Goal: Task Accomplishment & Management: Use online tool/utility

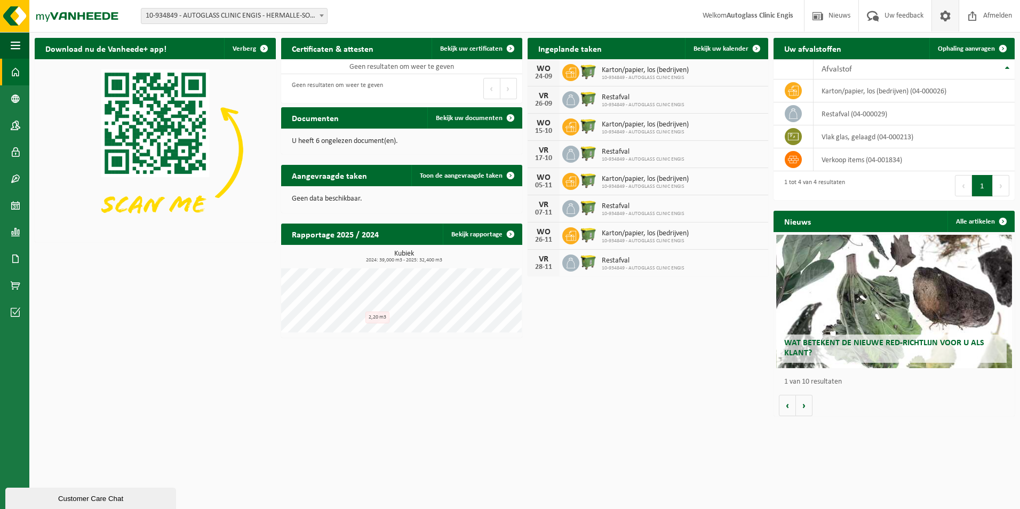
click at [953, 21] on link at bounding box center [945, 15] width 27 height 31
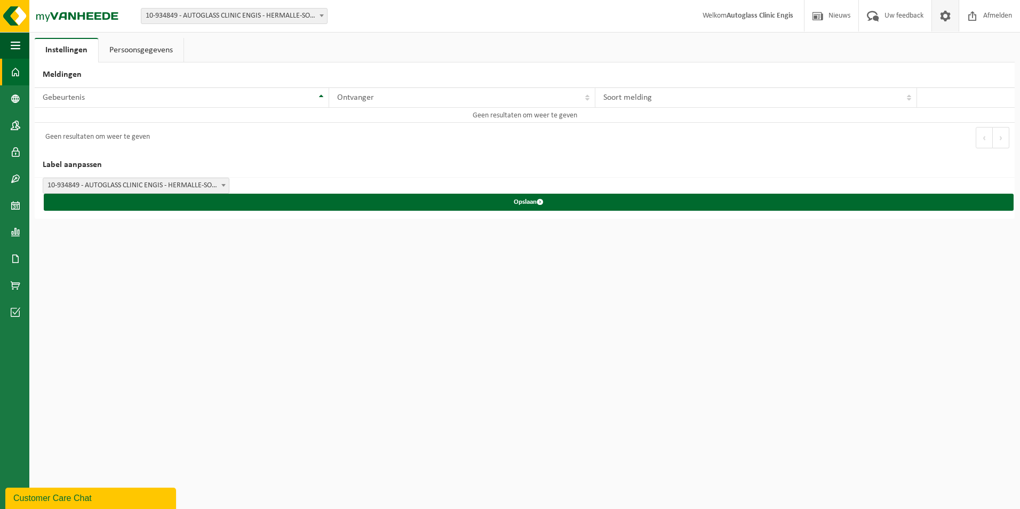
click at [9, 67] on link "Dashboard" at bounding box center [14, 72] width 29 height 27
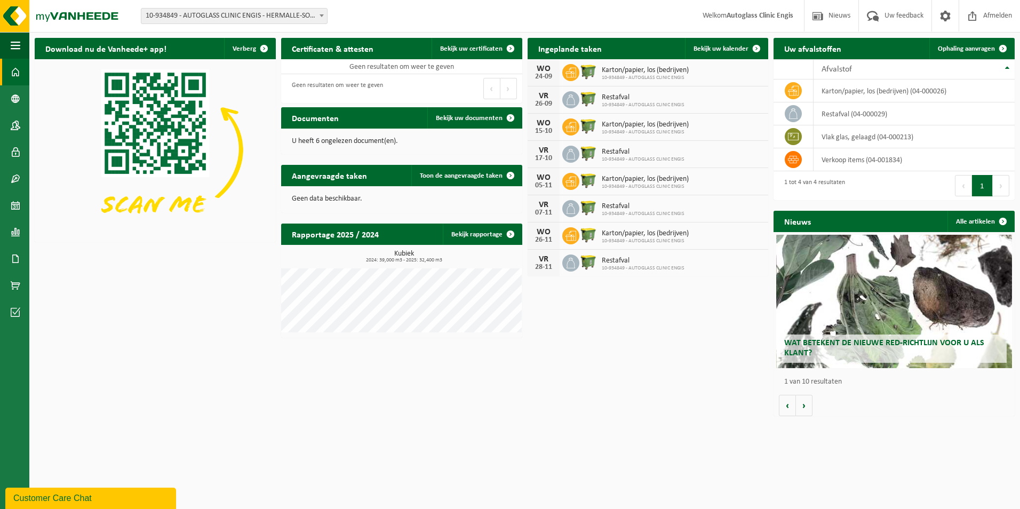
click at [17, 46] on span "button" at bounding box center [16, 45] width 10 height 27
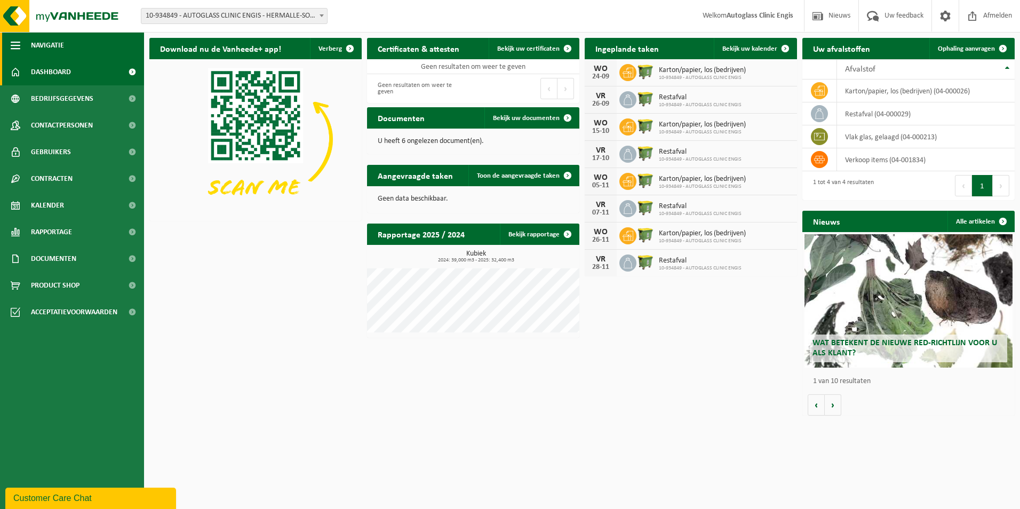
click at [52, 43] on span "Navigatie" at bounding box center [47, 45] width 33 height 27
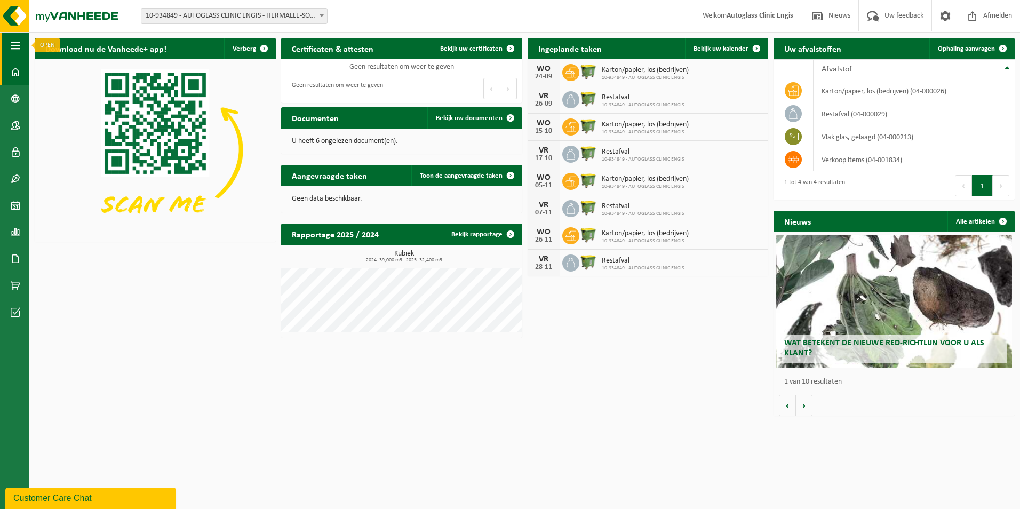
click at [17, 50] on span "button" at bounding box center [16, 45] width 10 height 27
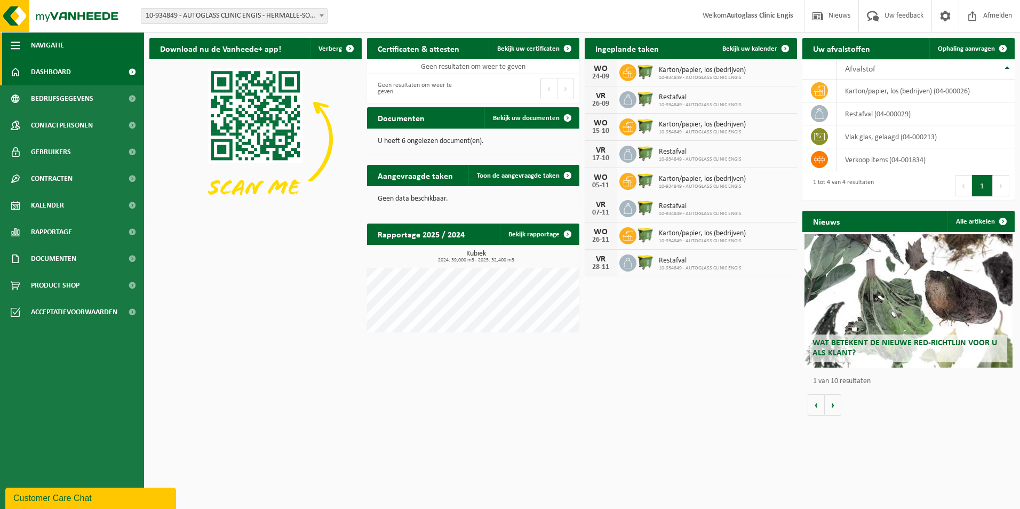
click at [19, 46] on span "button" at bounding box center [16, 45] width 10 height 27
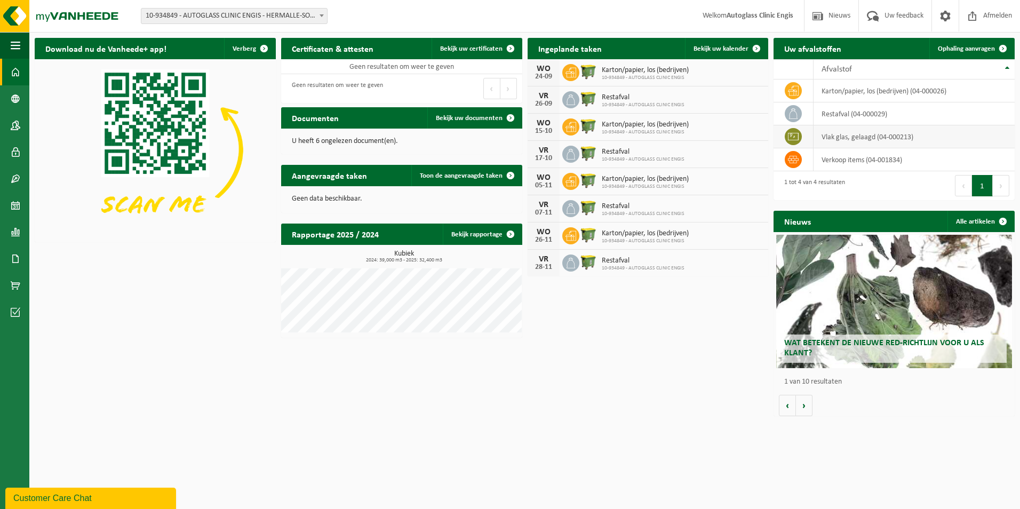
click at [814, 138] on td "vlak glas, gelaagd (04-000213)" at bounding box center [915, 136] width 202 height 23
click at [16, 52] on span "button" at bounding box center [16, 45] width 10 height 27
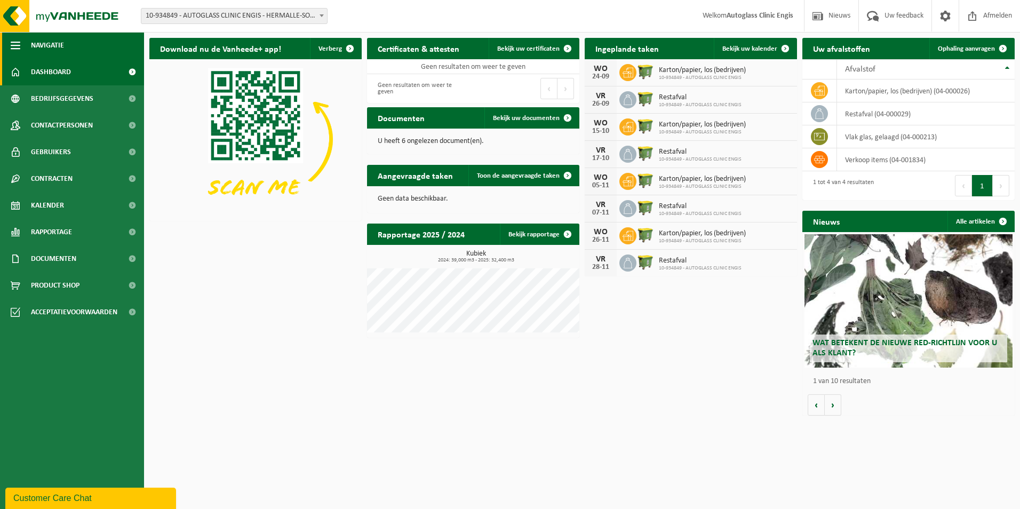
click at [21, 47] on button "Navigatie" at bounding box center [72, 45] width 144 height 27
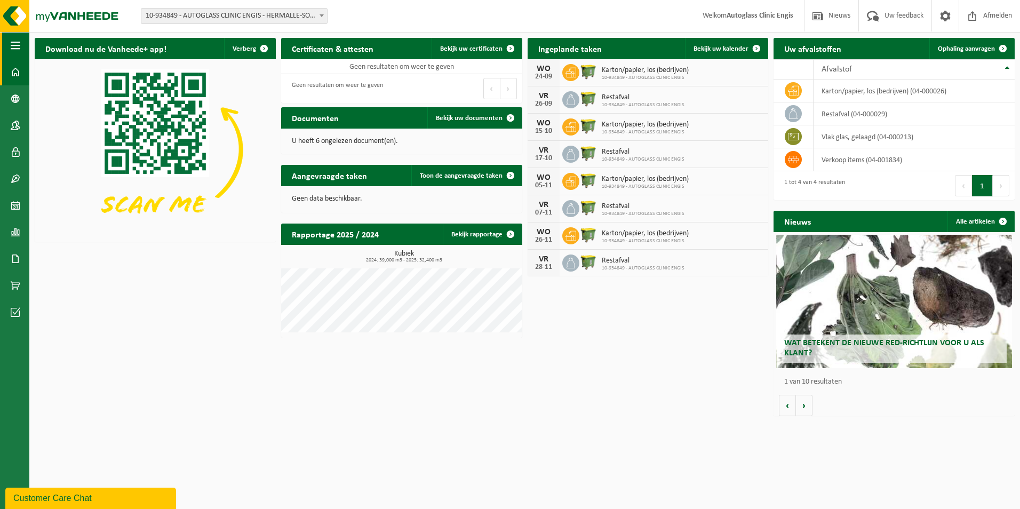
click at [12, 37] on span "button" at bounding box center [16, 45] width 10 height 27
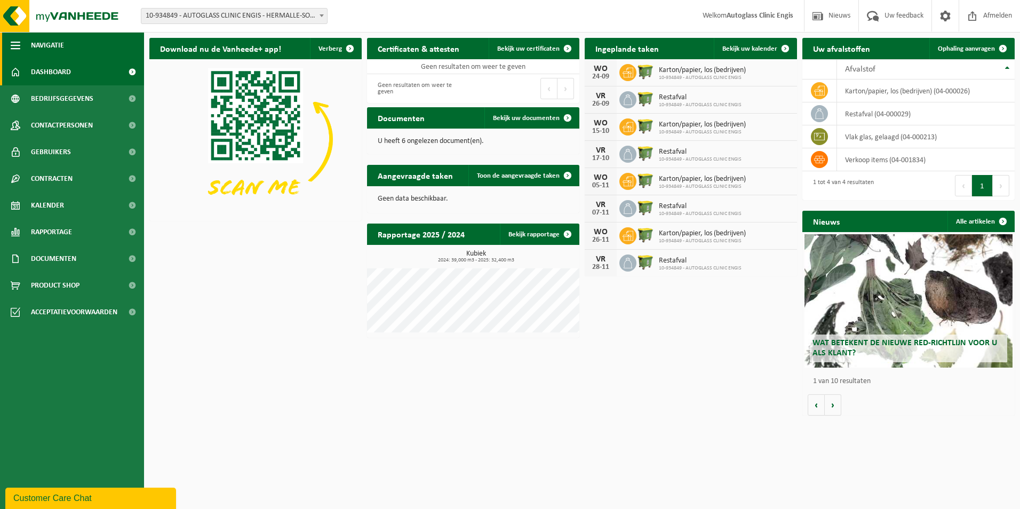
click at [13, 41] on span "button" at bounding box center [16, 45] width 10 height 27
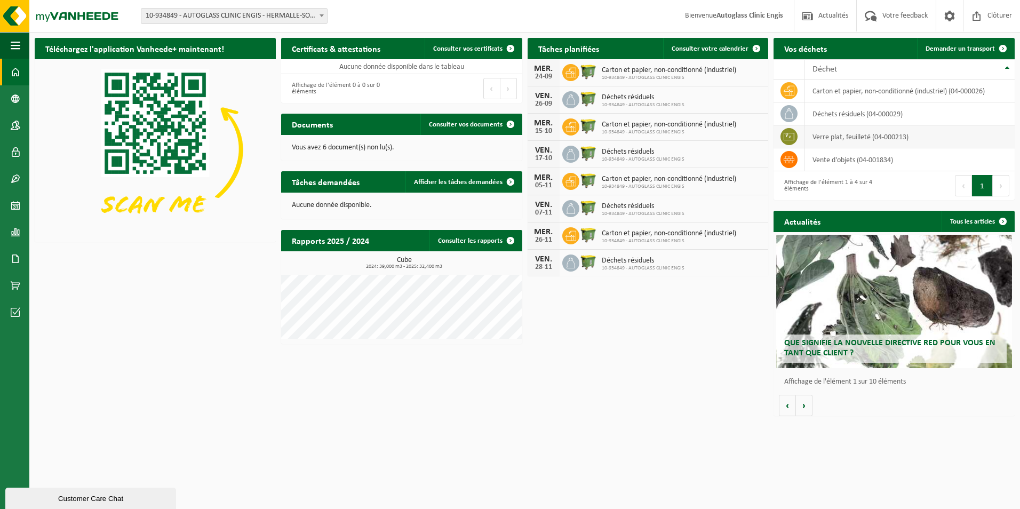
click at [878, 139] on td "verre plat, feuilleté (04-000213)" at bounding box center [910, 136] width 210 height 23
click at [955, 47] on span "Demander un transport" at bounding box center [960, 48] width 69 height 7
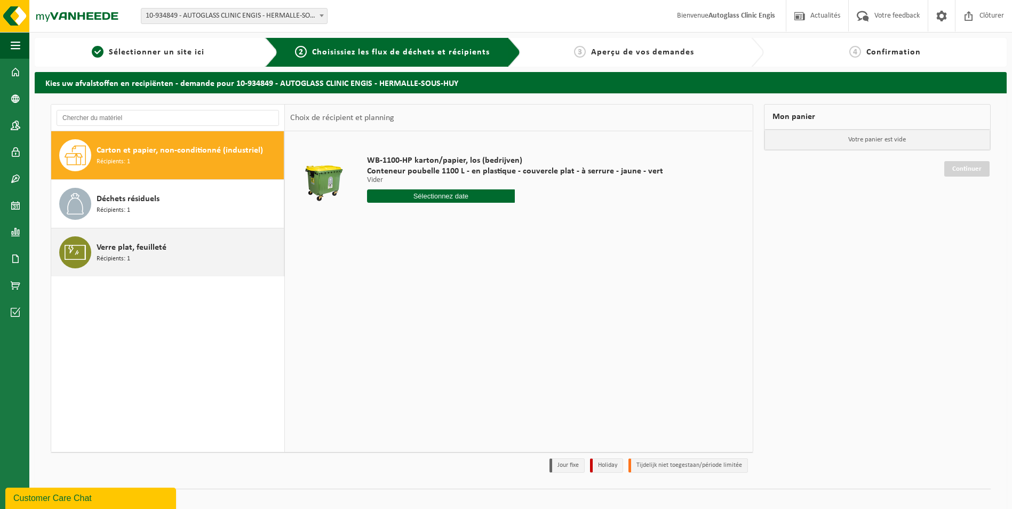
click at [137, 251] on span "Verre plat, feuilleté" at bounding box center [132, 247] width 70 height 13
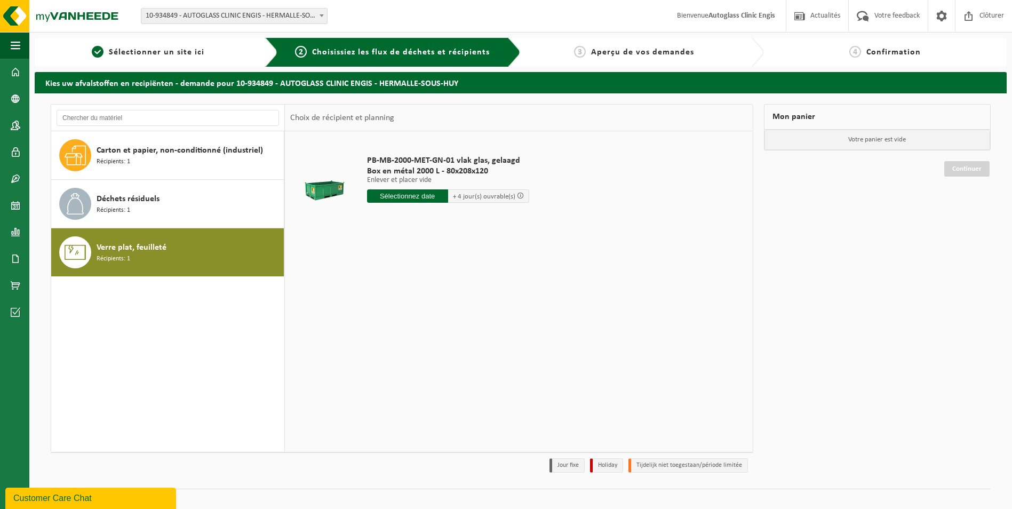
click at [427, 195] on input "text" at bounding box center [407, 195] width 81 height 13
click at [376, 325] on div "29" at bounding box center [377, 324] width 19 height 17
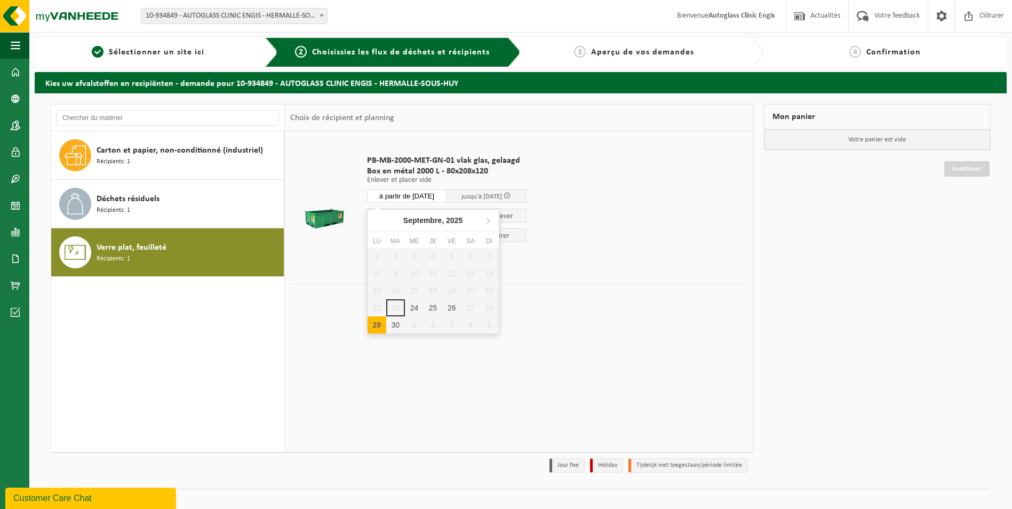
click at [431, 194] on input "à partir de 2025-09-29" at bounding box center [407, 195] width 80 height 13
click at [417, 304] on div "24" at bounding box center [414, 307] width 19 height 17
type input "à partir de 2025-09-24"
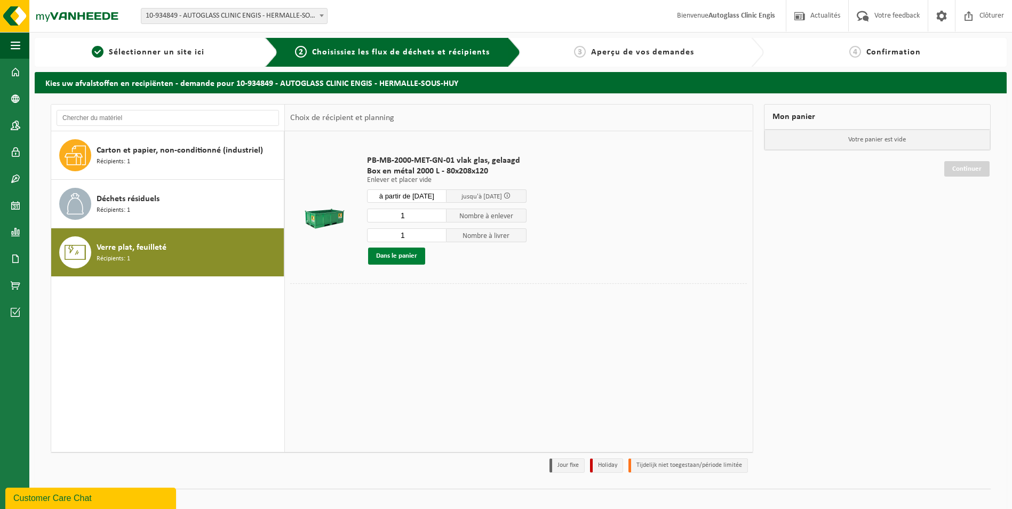
click at [408, 257] on button "Dans le panier" at bounding box center [396, 256] width 57 height 17
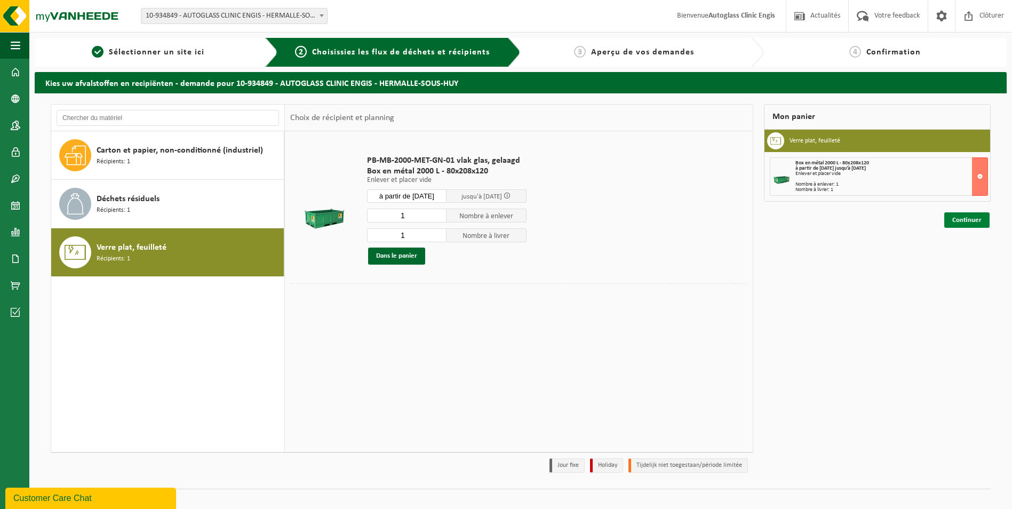
click at [961, 220] on link "Continuer" at bounding box center [967, 219] width 45 height 15
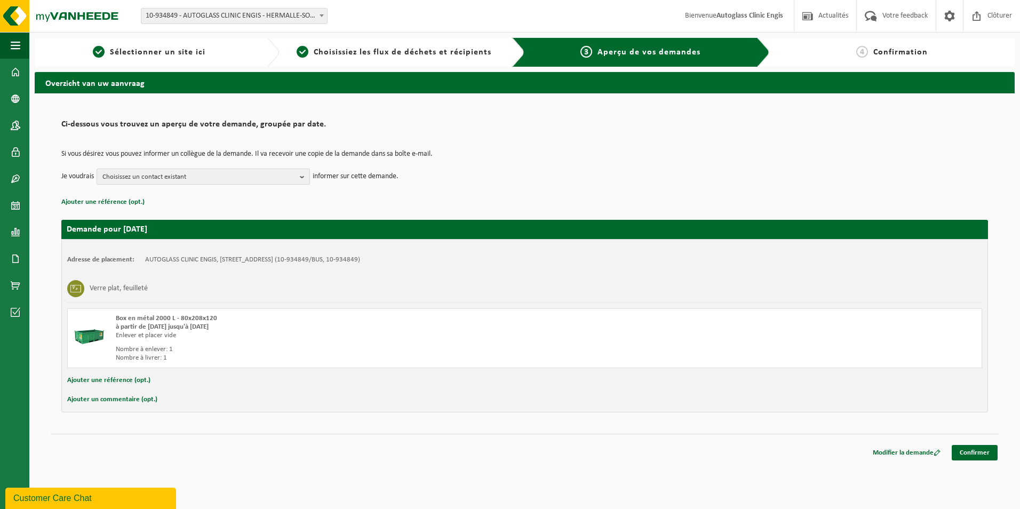
click at [298, 176] on button "Choisissez un contact existant" at bounding box center [203, 177] width 213 height 16
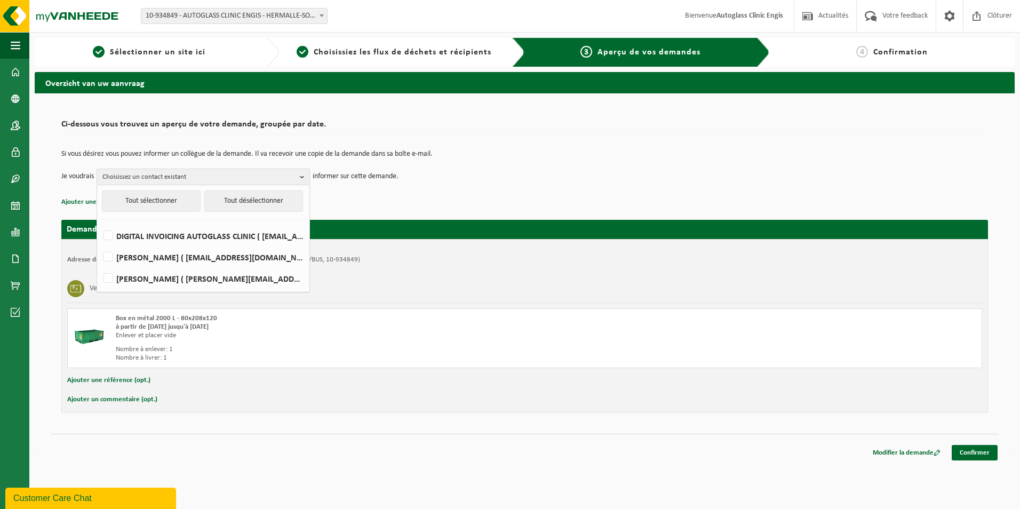
click at [390, 204] on p "Ajouter une référence (opt.)" at bounding box center [524, 202] width 927 height 14
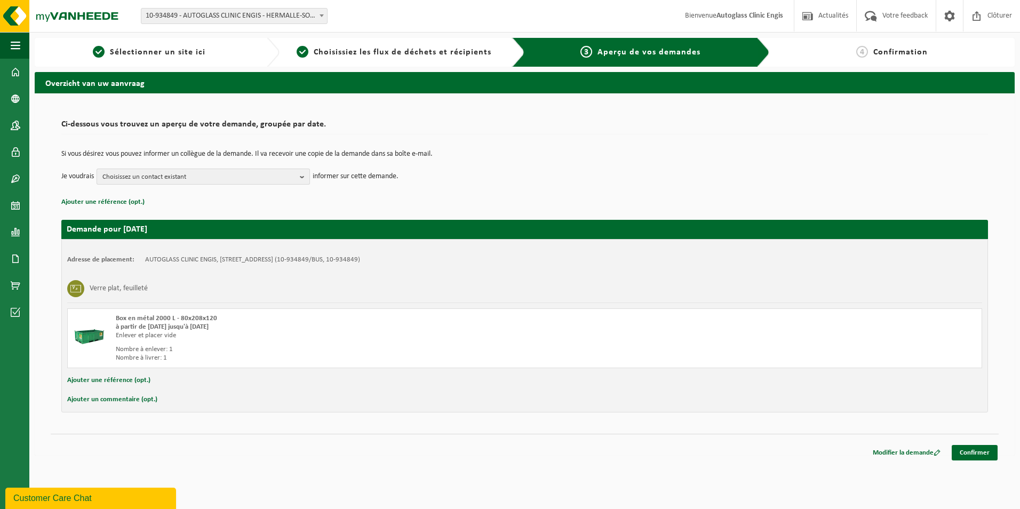
click at [177, 177] on span "Choisissez un contact existant" at bounding box center [198, 177] width 193 height 16
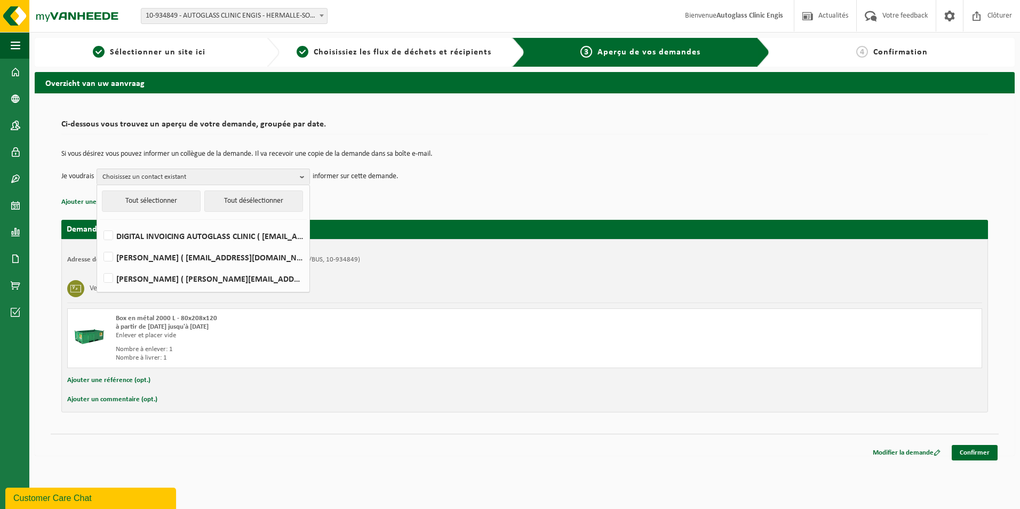
click at [343, 199] on p "Ajouter une référence (opt.)" at bounding box center [524, 202] width 927 height 14
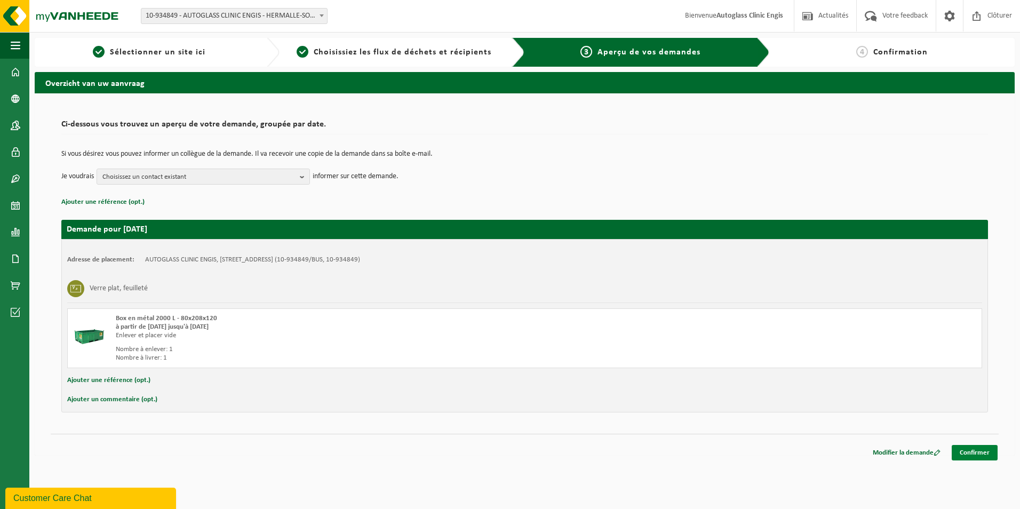
click at [964, 453] on link "Confirmer" at bounding box center [975, 452] width 46 height 15
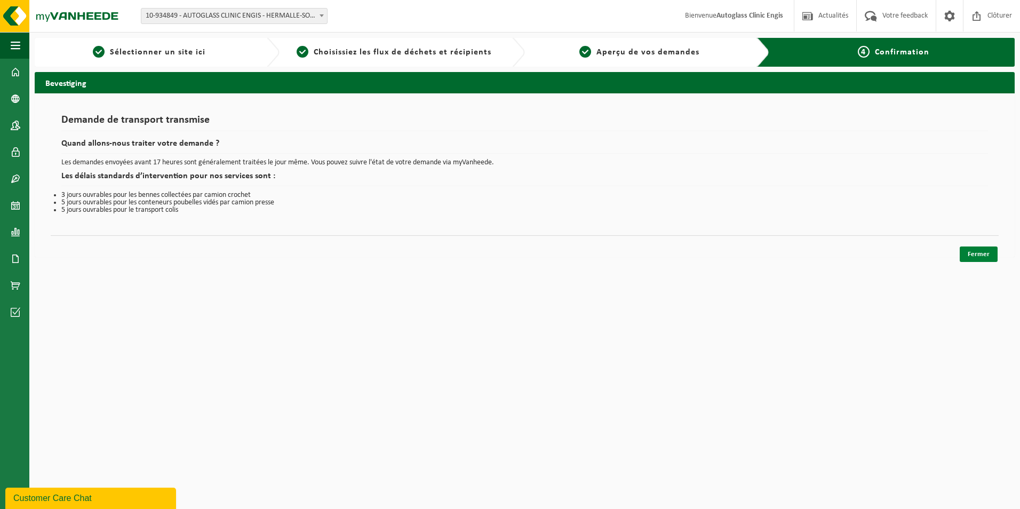
click at [974, 253] on link "Fermer" at bounding box center [979, 254] width 38 height 15
